Goal: Information Seeking & Learning: Compare options

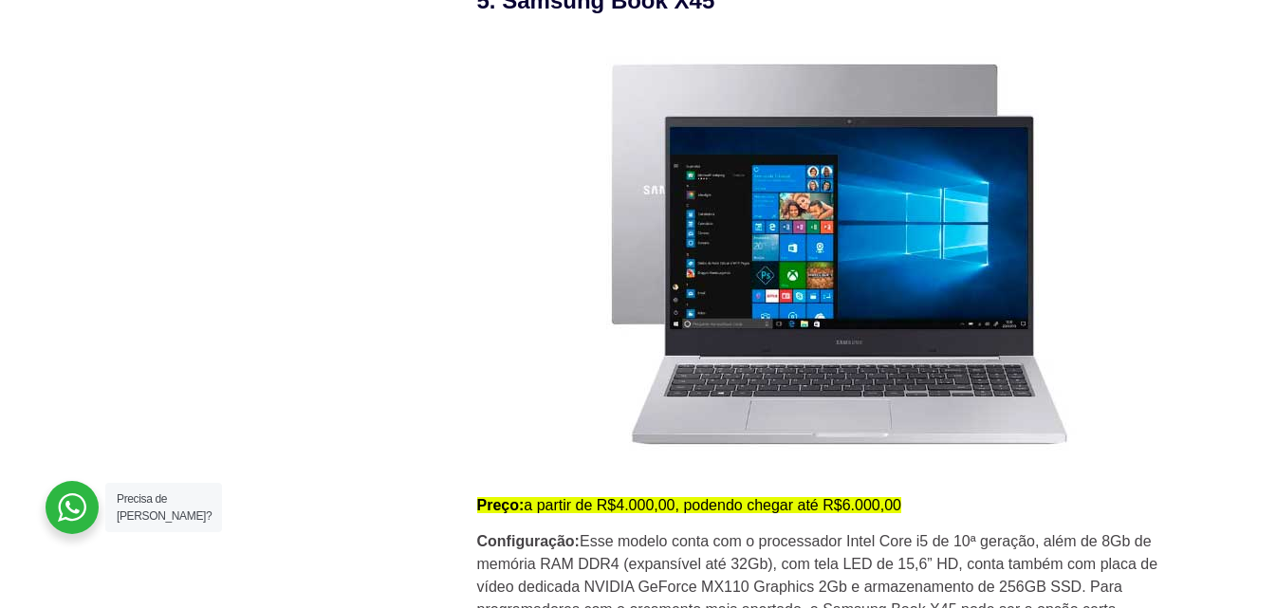
scroll to position [4902, 0]
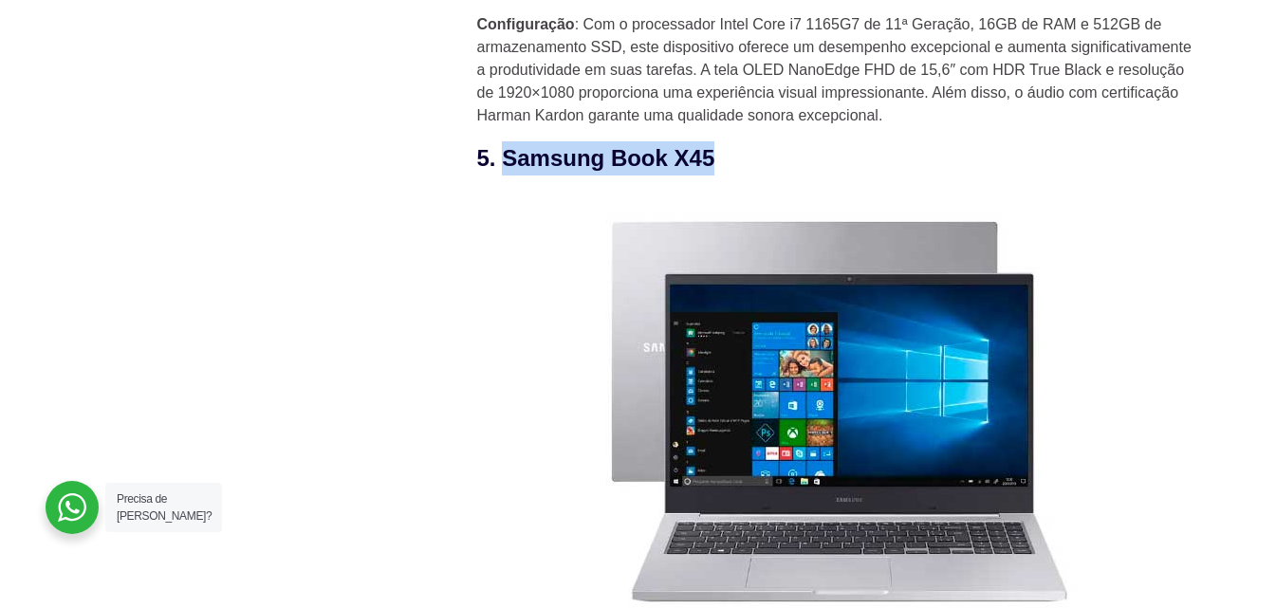
drag, startPoint x: 711, startPoint y: 170, endPoint x: 504, endPoint y: 177, distance: 206.9
click at [504, 175] on h3 "5. Samsung Book X45" at bounding box center [837, 158] width 721 height 34
copy h3 "Samsung Book X45"
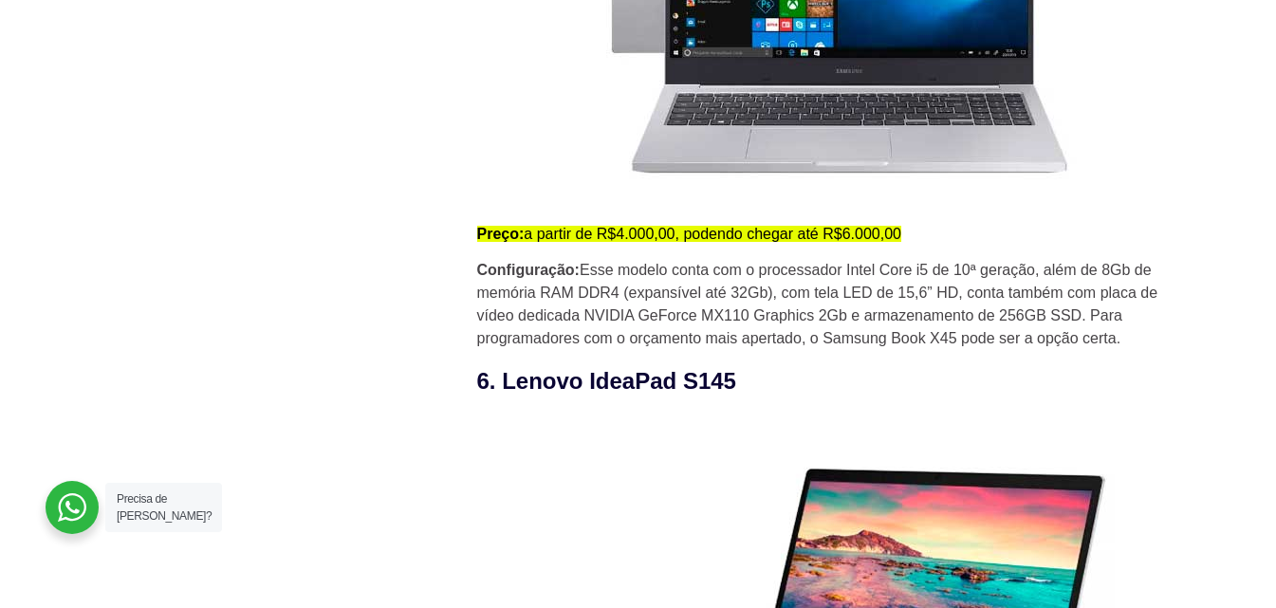
scroll to position [5376, 0]
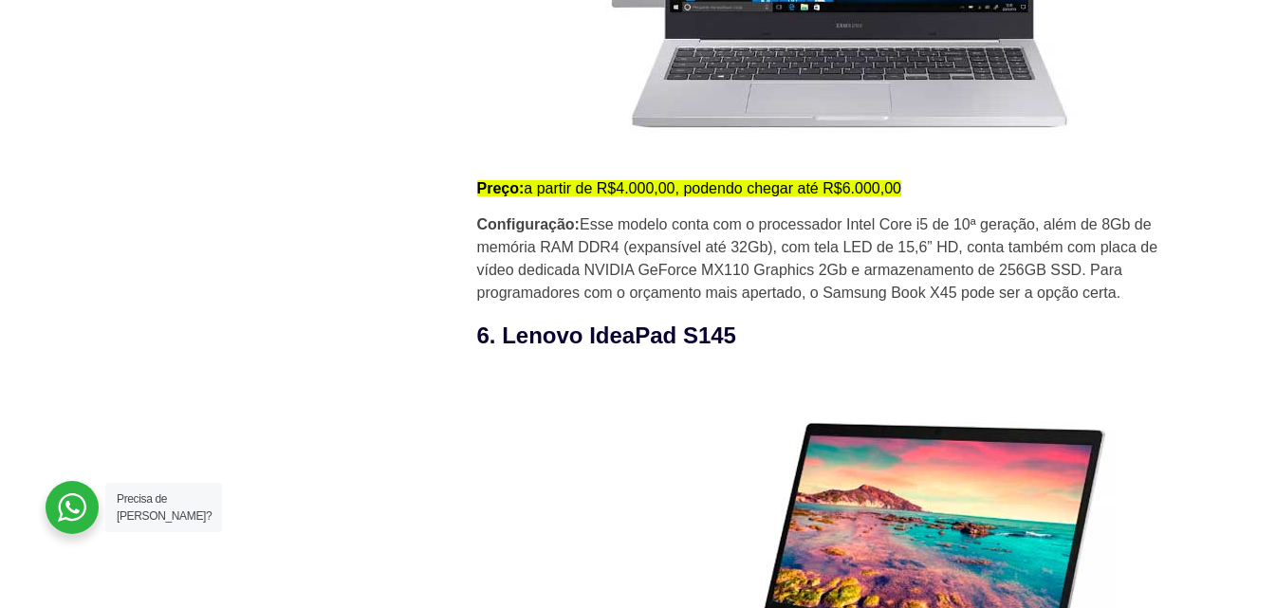
click at [797, 249] on p "Configuração: Esse modelo conta com o processador Intel Core i5 de 10ª geração,…" at bounding box center [837, 258] width 721 height 91
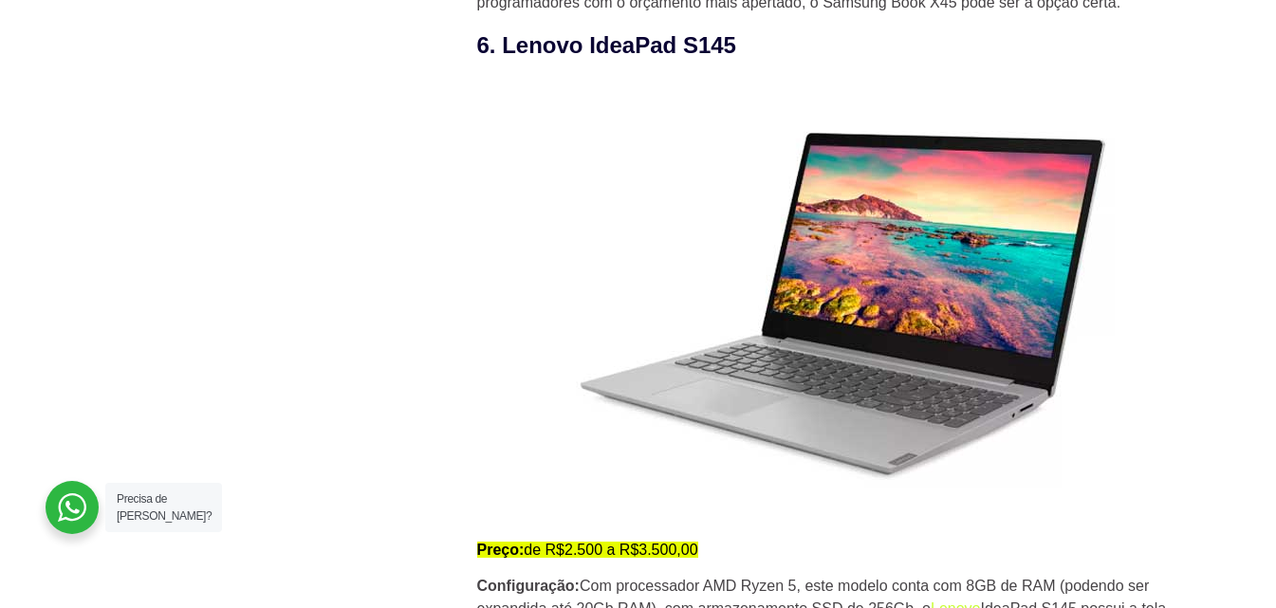
scroll to position [5692, 0]
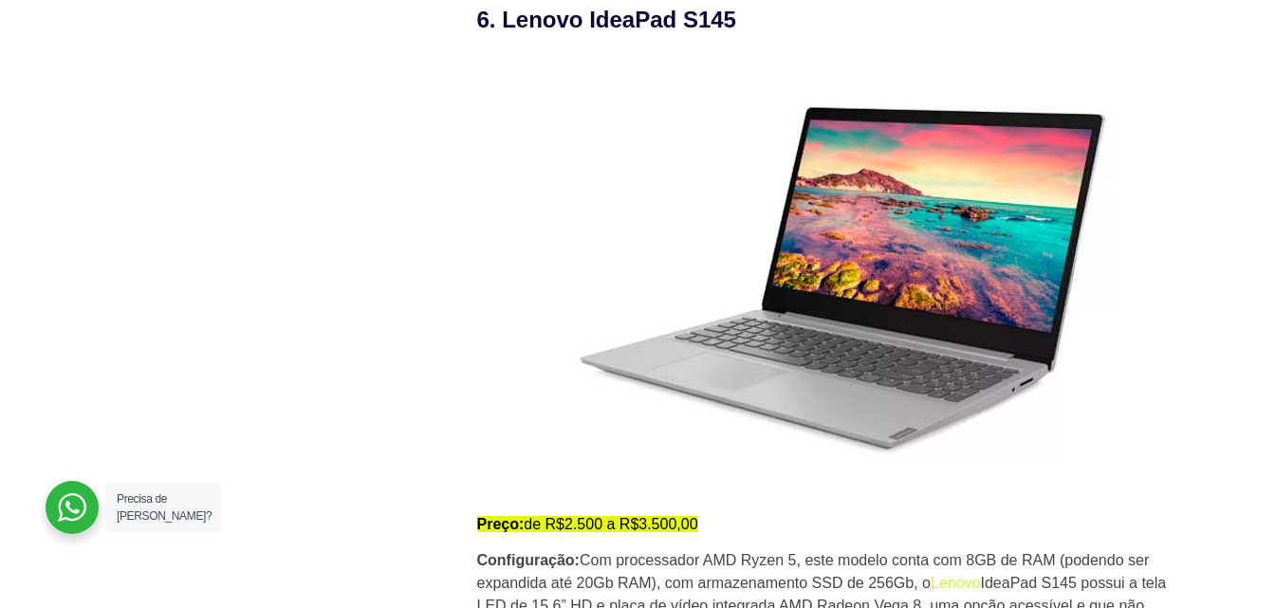
drag, startPoint x: 748, startPoint y: 26, endPoint x: 503, endPoint y: 43, distance: 245.3
click at [502, 37] on h3 "6. Lenovo IdeaPad S145" at bounding box center [837, 20] width 721 height 34
copy h3 "Lenovo IdeaPad S145"
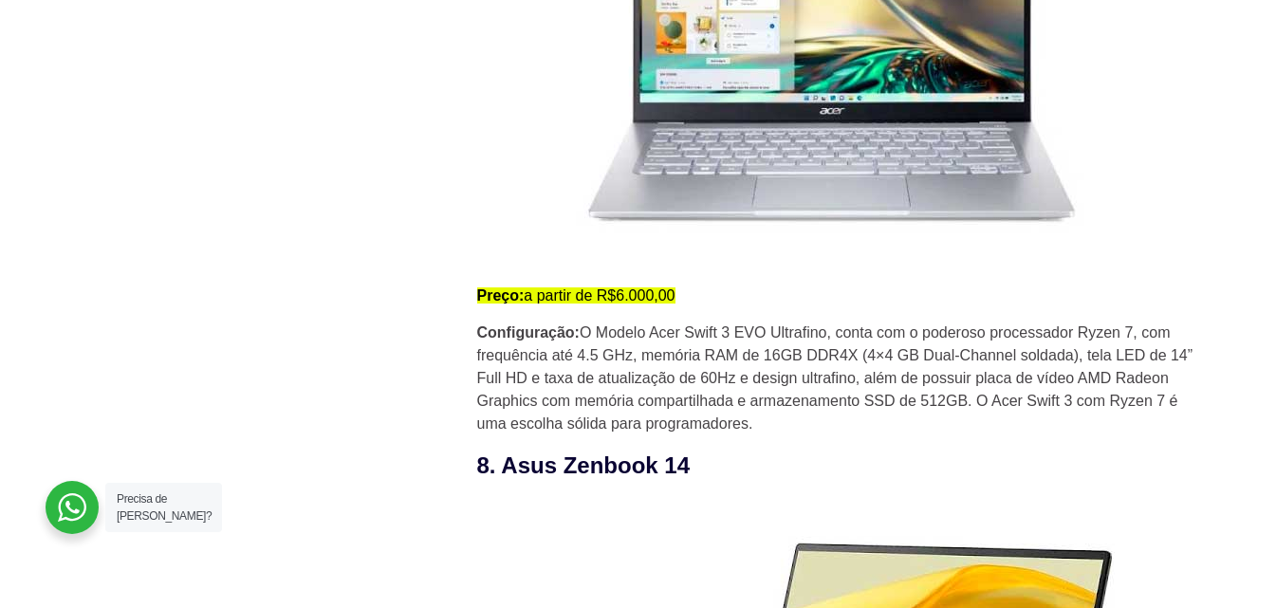
scroll to position [6640, 0]
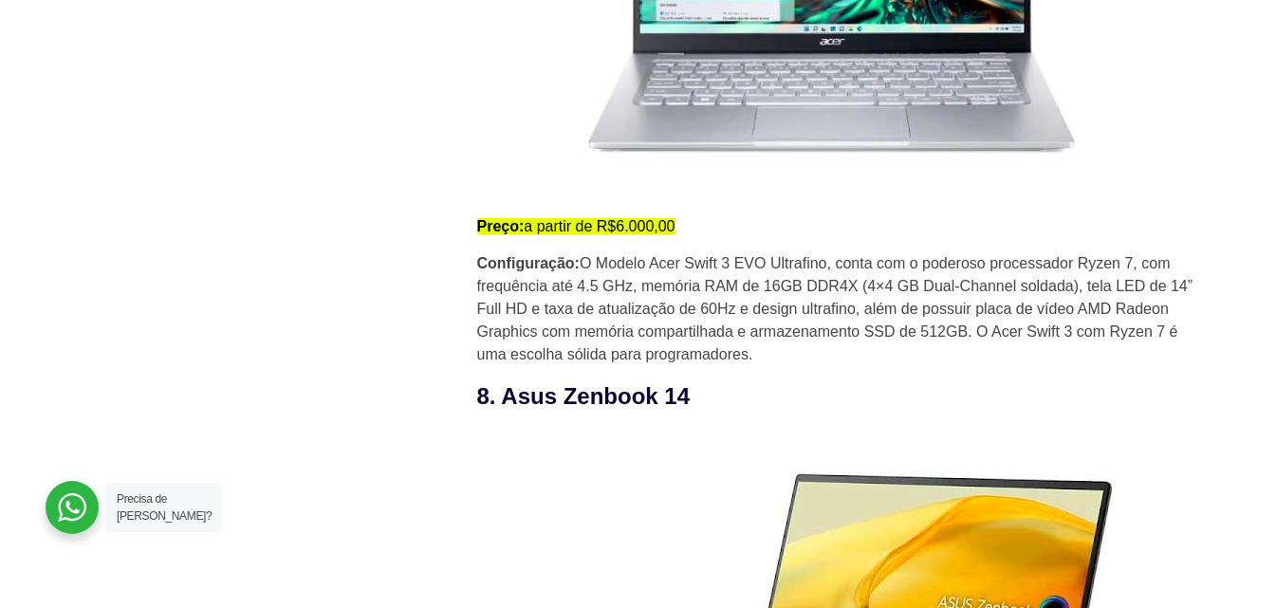
drag, startPoint x: 689, startPoint y: 240, endPoint x: 485, endPoint y: 233, distance: 204.1
click at [485, 233] on p "Preço: a partir de R$6.000,00" at bounding box center [837, 226] width 721 height 23
drag, startPoint x: 659, startPoint y: 329, endPoint x: 654, endPoint y: 239, distance: 90.3
click at [659, 328] on p "Configuração: O Modelo Acer Swift 3 EVO Ultrafino, conta com o poderoso process…" at bounding box center [837, 309] width 721 height 114
drag, startPoint x: 690, startPoint y: 229, endPoint x: 462, endPoint y: 234, distance: 227.7
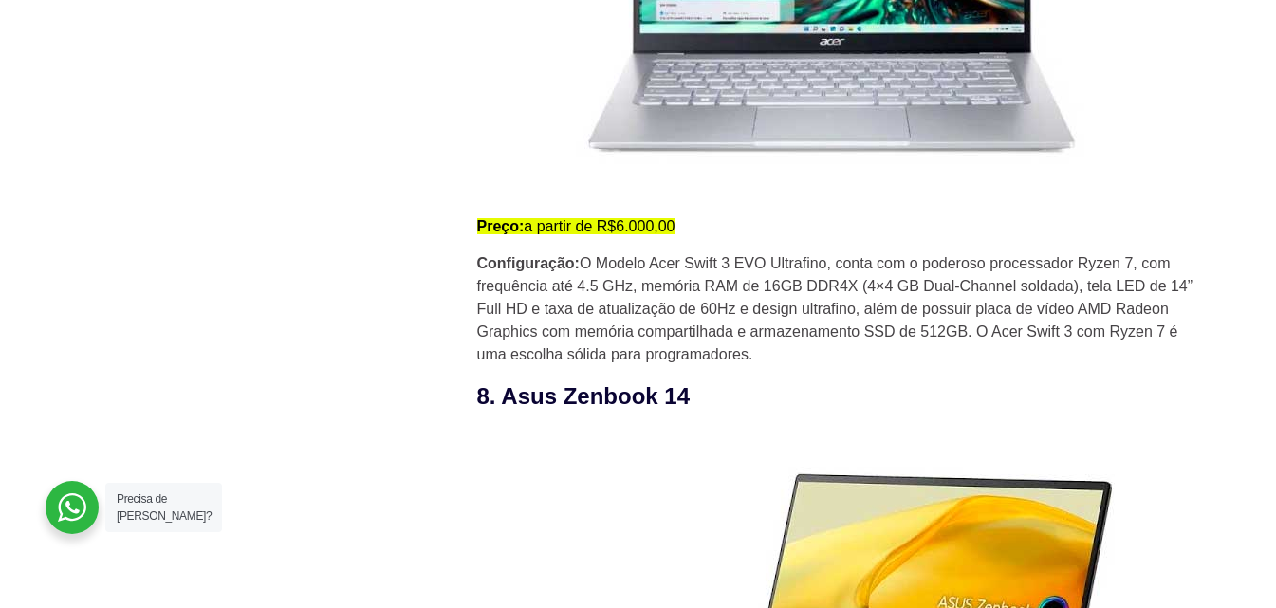
click at [619, 238] on p "Preço: a partir de R$6.000,00" at bounding box center [837, 226] width 721 height 23
click at [685, 229] on p "Preço: a partir de R$6.000,00" at bounding box center [837, 226] width 721 height 23
click at [489, 238] on p "Preço: a partir de R$6.000,00" at bounding box center [837, 226] width 721 height 23
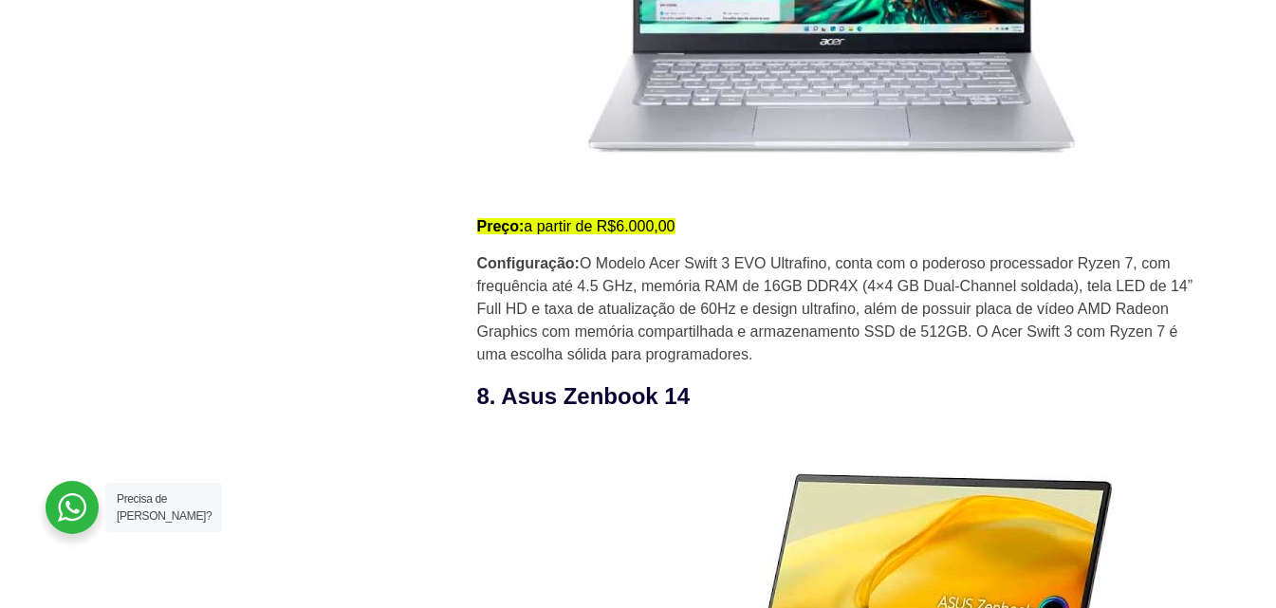
drag, startPoint x: 471, startPoint y: 232, endPoint x: 688, endPoint y: 230, distance: 216.3
copy mark "Preço: a partir de R$6.000,00"
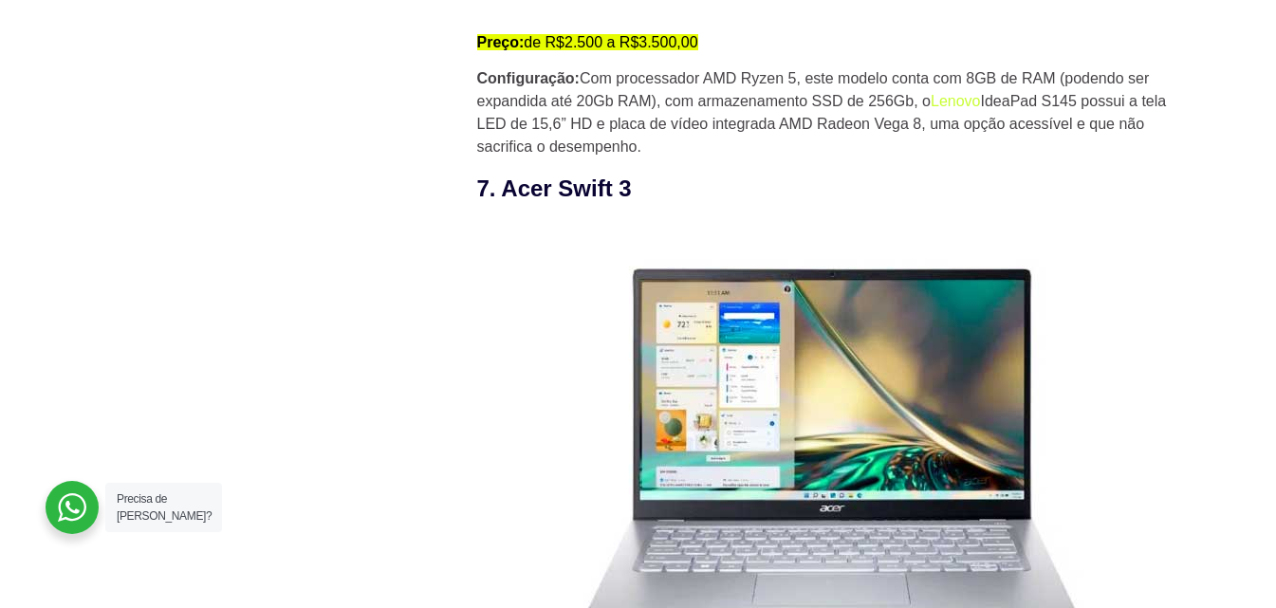
scroll to position [6166, 0]
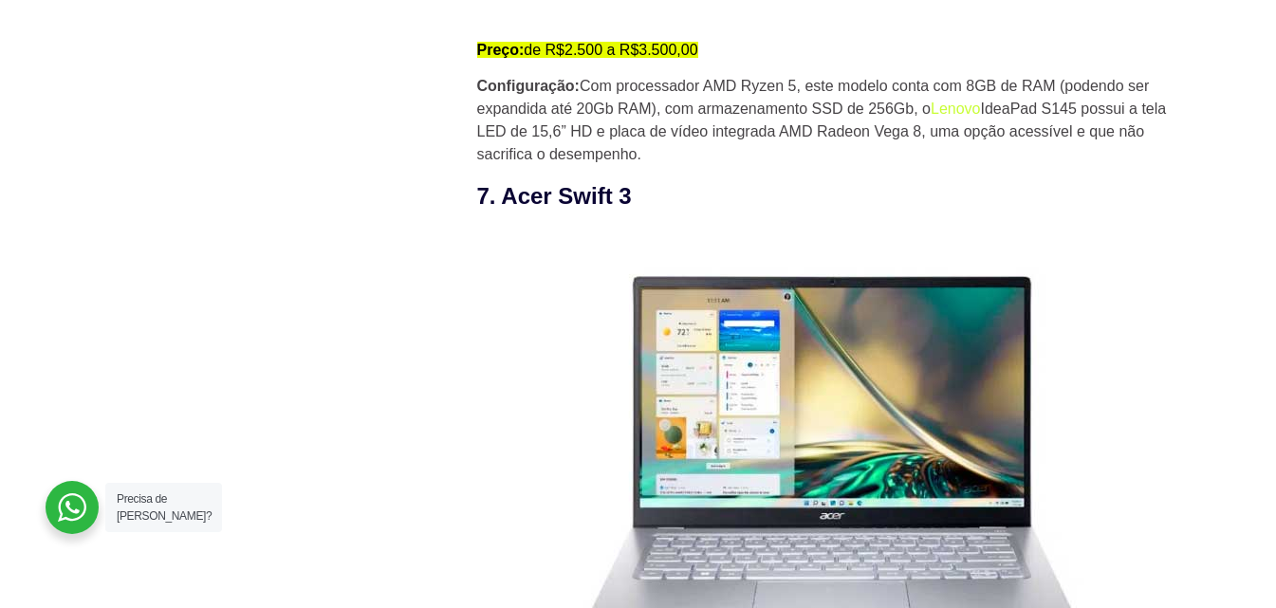
drag, startPoint x: 638, startPoint y: 198, endPoint x: 503, endPoint y: 210, distance: 136.1
click at [503, 210] on h3 "7. Acer Swift 3" at bounding box center [837, 196] width 721 height 34
copy h3 "Acer Swift 3"
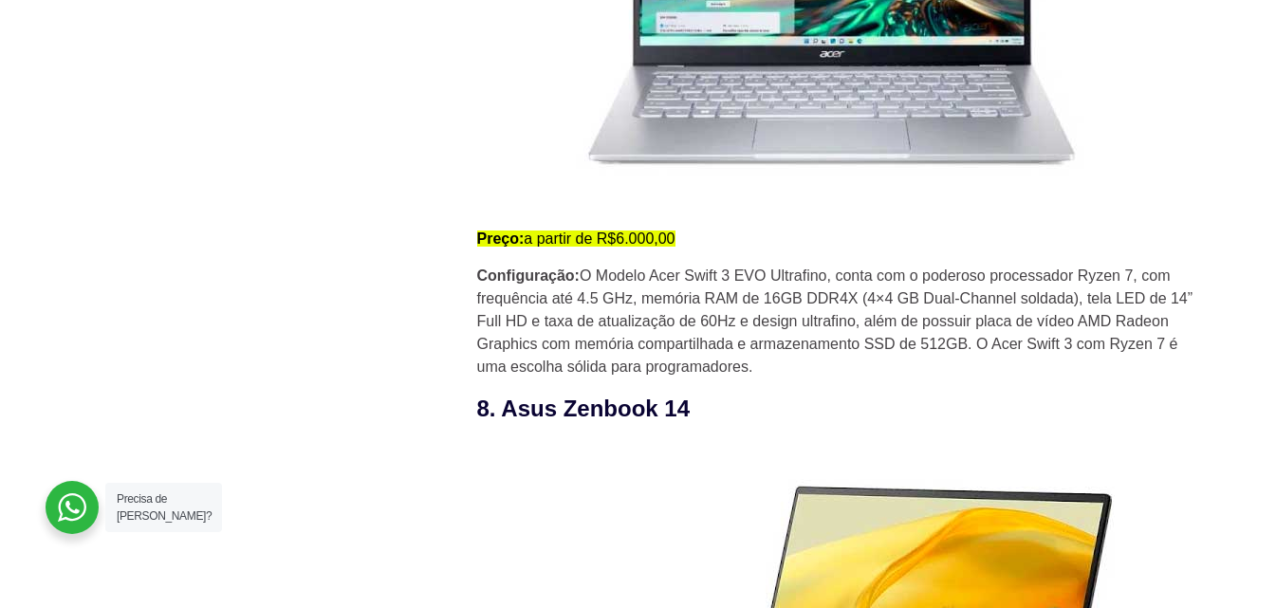
scroll to position [6640, 0]
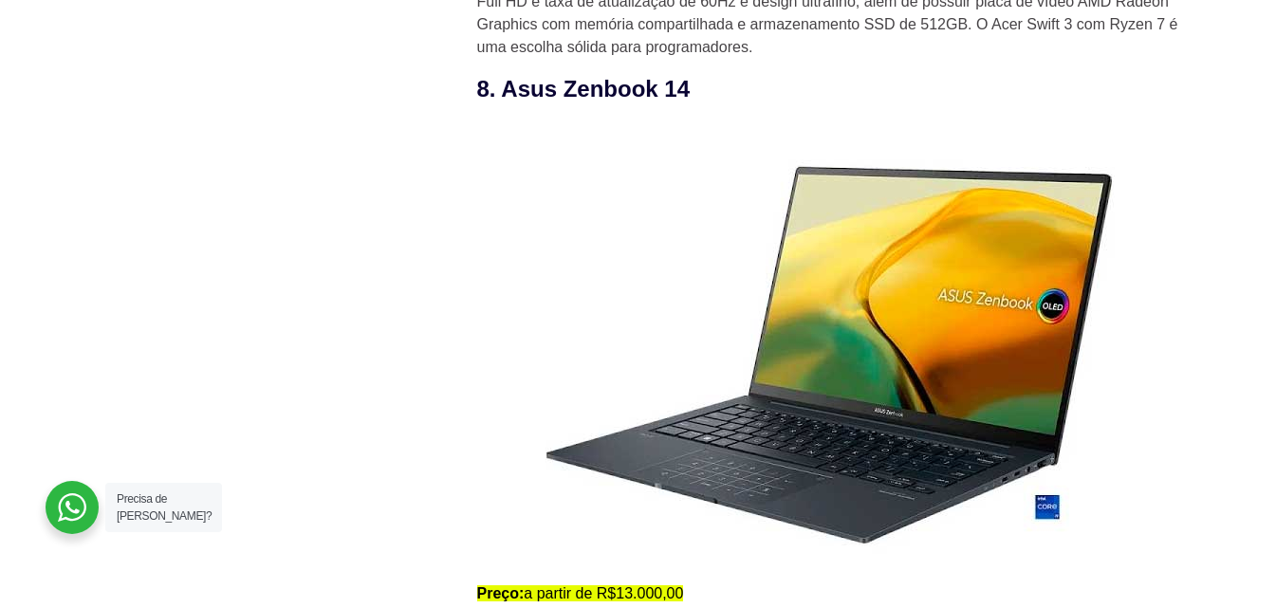
scroll to position [6956, 0]
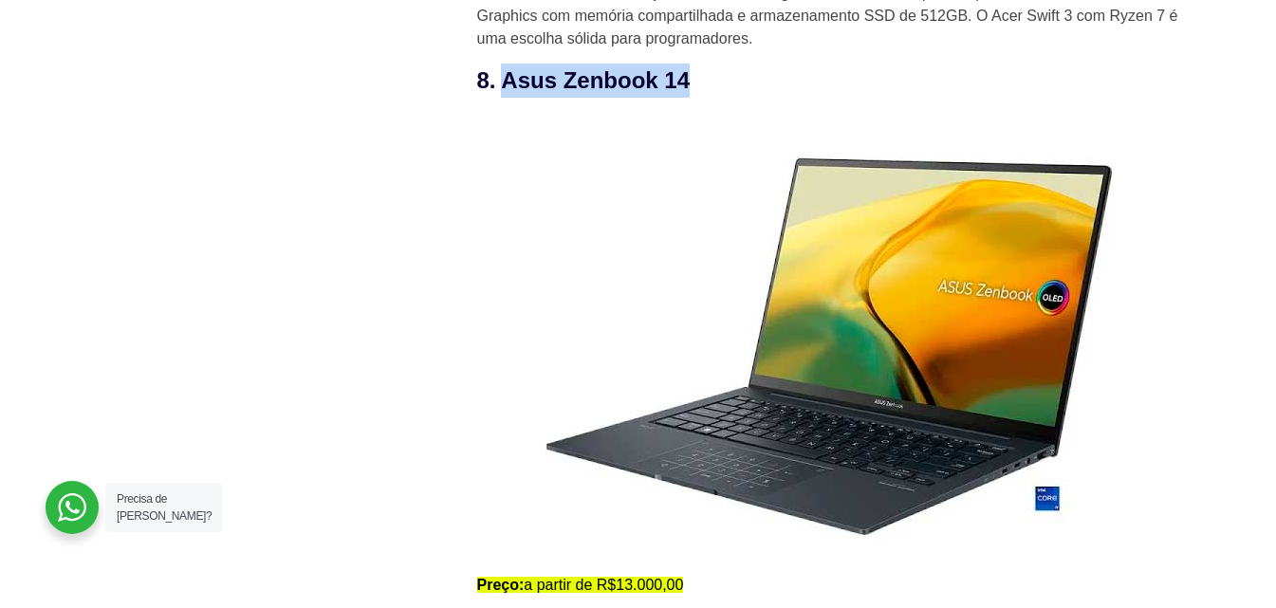
drag, startPoint x: 689, startPoint y: 81, endPoint x: 505, endPoint y: 81, distance: 184.0
click at [505, 81] on h3 "8. Asus Zenbook 14" at bounding box center [837, 81] width 721 height 34
copy h3 "Asus Zenbook 14"
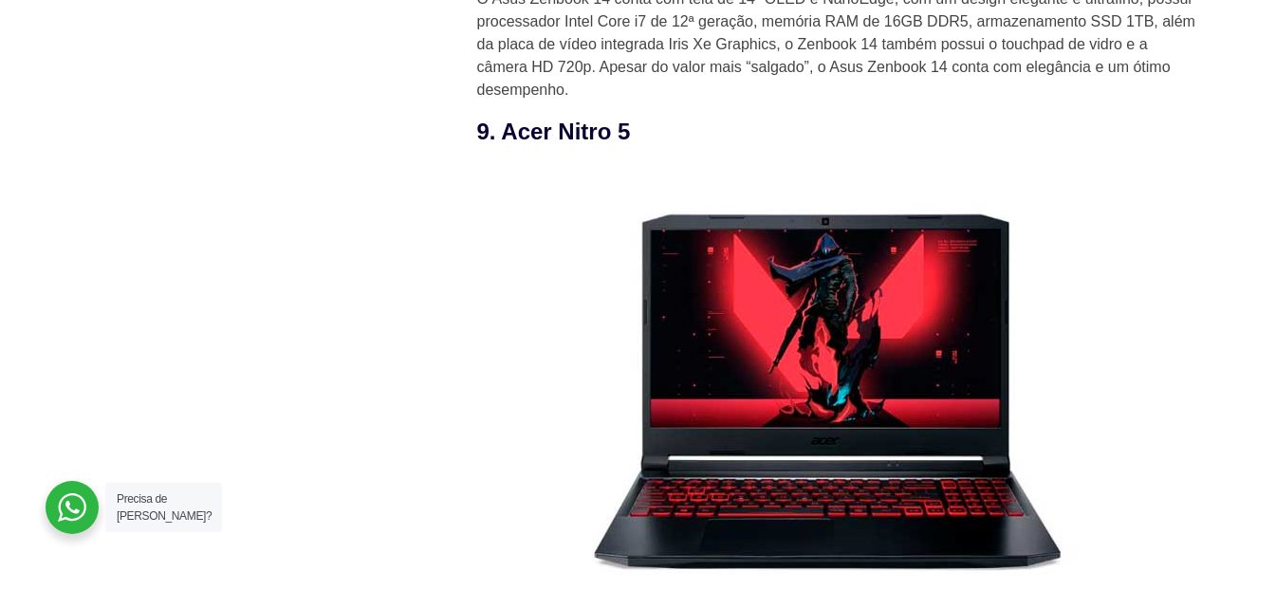
scroll to position [7589, 0]
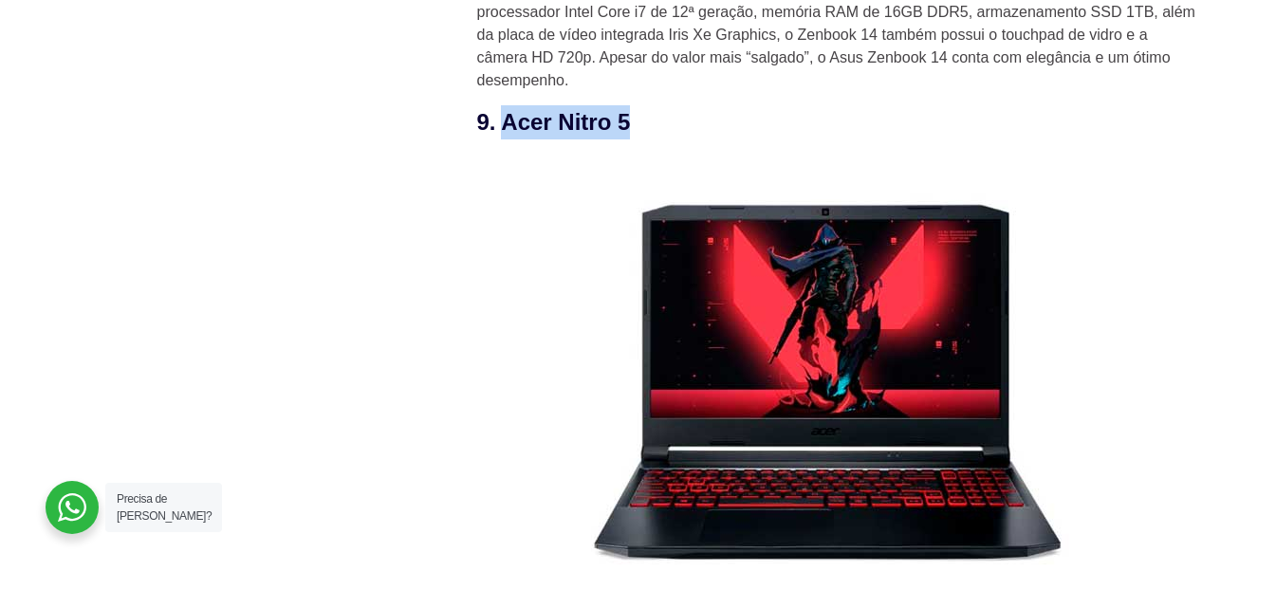
drag, startPoint x: 629, startPoint y: 130, endPoint x: 508, endPoint y: 142, distance: 121.1
click at [508, 139] on h3 "9. Acer Nitro 5" at bounding box center [837, 122] width 721 height 34
copy h3 "Acer Nitro 5"
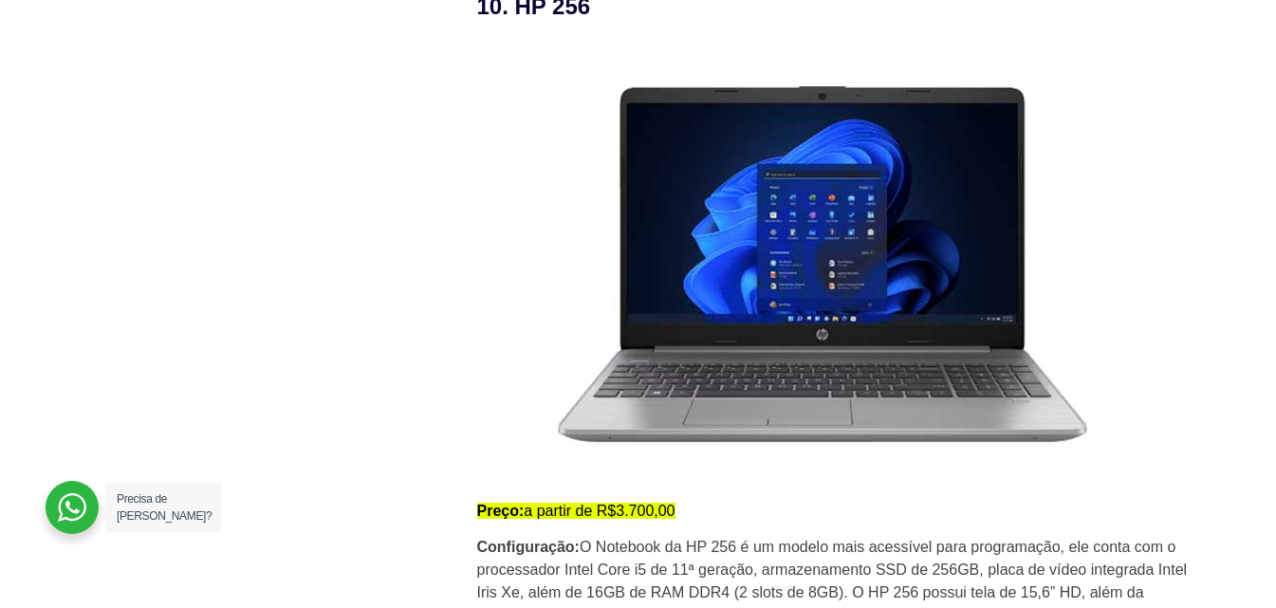
scroll to position [8379, 0]
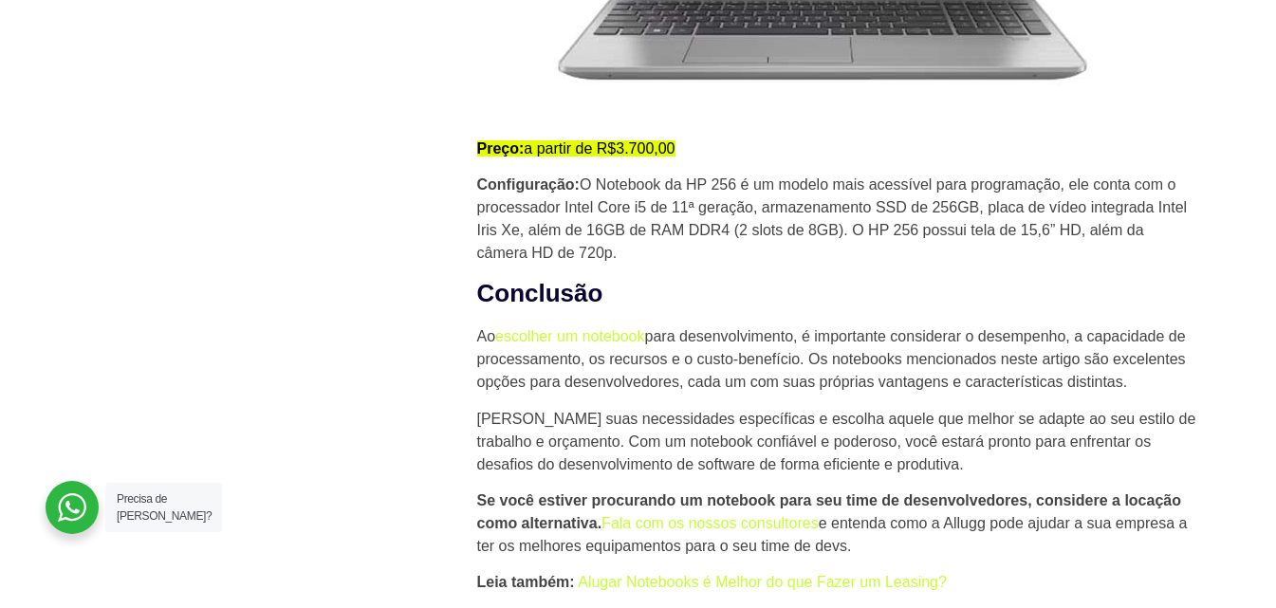
click at [740, 310] on h2 "Conclusão" at bounding box center [837, 294] width 721 height 32
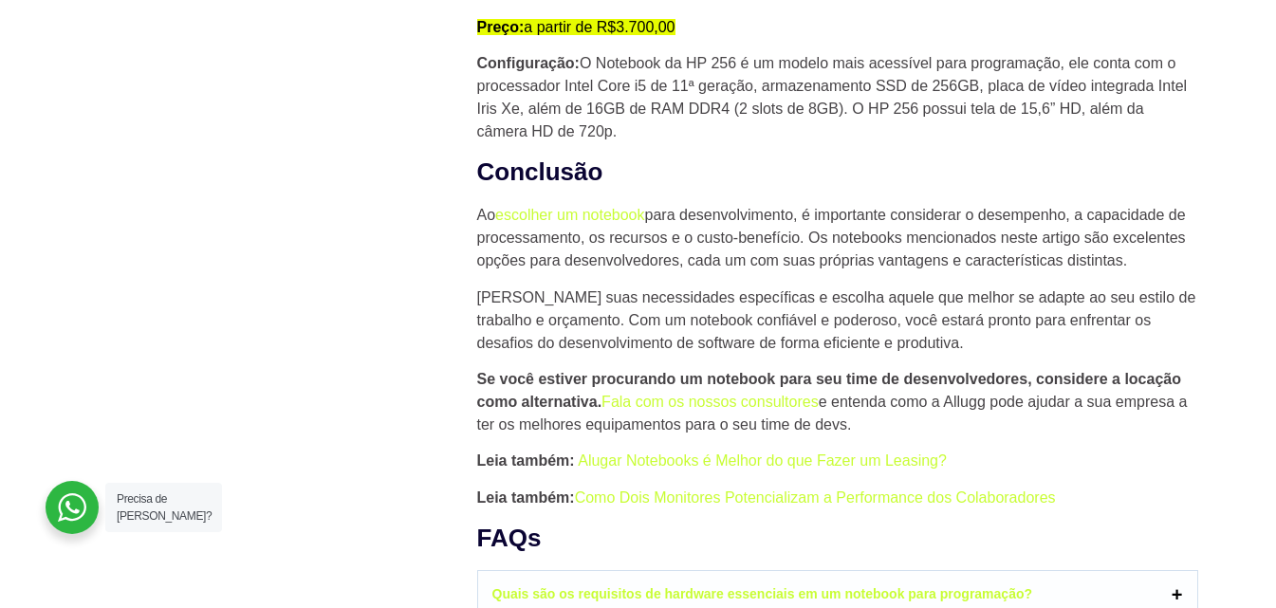
scroll to position [8854, 0]
